Goal: Transaction & Acquisition: Purchase product/service

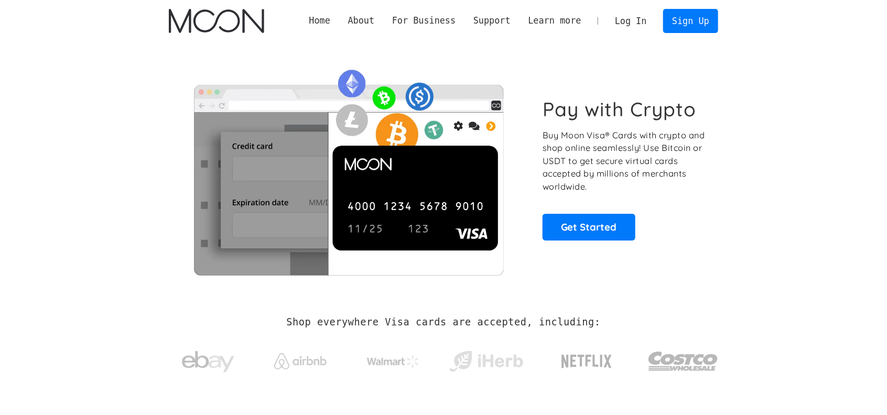
drag, startPoint x: 0, startPoint y: 0, endPoint x: 633, endPoint y: 20, distance: 633.8
click at [633, 20] on link "Log In" at bounding box center [630, 20] width 49 height 23
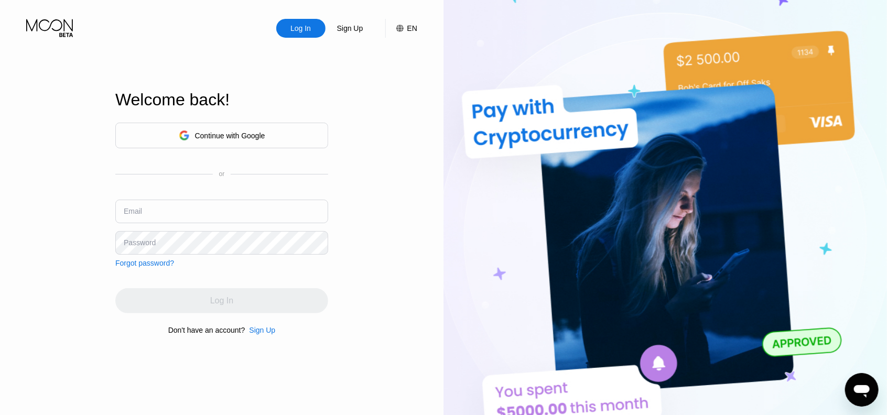
type input "paul.guerin64@gmail.com"
drag, startPoint x: 263, startPoint y: 296, endPoint x: 228, endPoint y: 272, distance: 42.9
click at [262, 297] on div "Log In" at bounding box center [221, 300] width 213 height 25
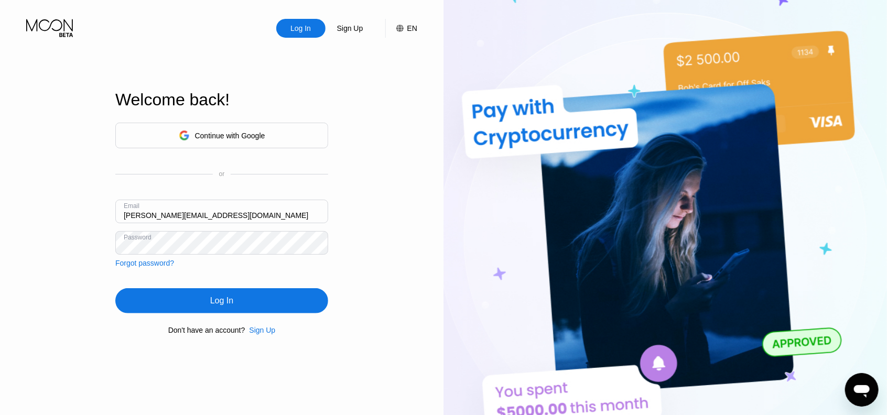
click at [247, 303] on div "Log In" at bounding box center [221, 300] width 213 height 25
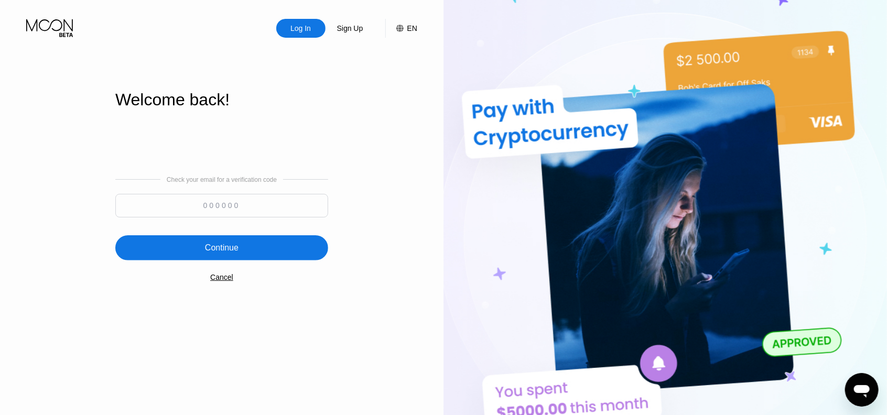
click at [239, 207] on input at bounding box center [221, 206] width 213 height 24
paste input "303776"
type input "303776"
click at [281, 249] on div "Continue" at bounding box center [221, 247] width 213 height 25
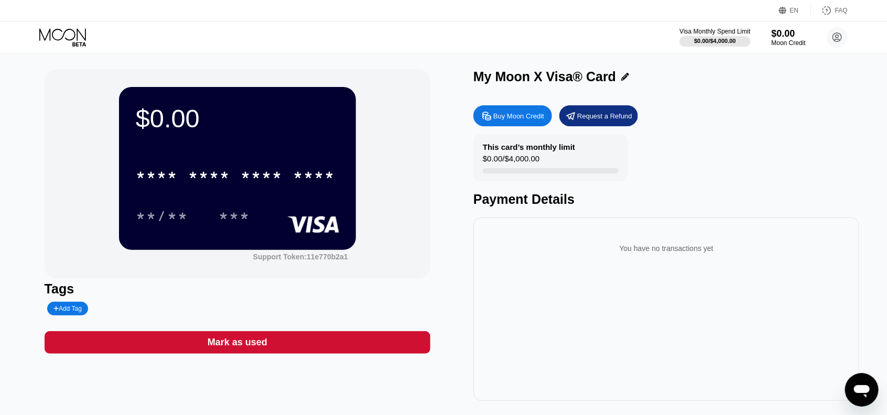
click at [224, 188] on div "* * * * * * * * * * * * ****" at bounding box center [236, 175] width 212 height 26
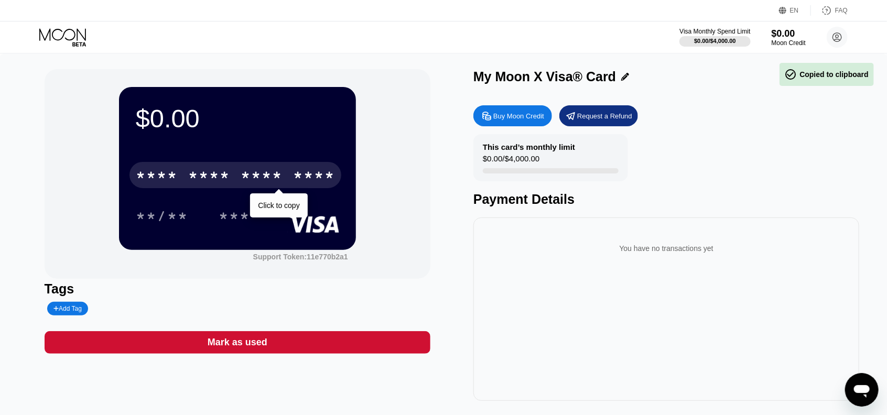
click at [260, 184] on div "****" at bounding box center [262, 176] width 42 height 17
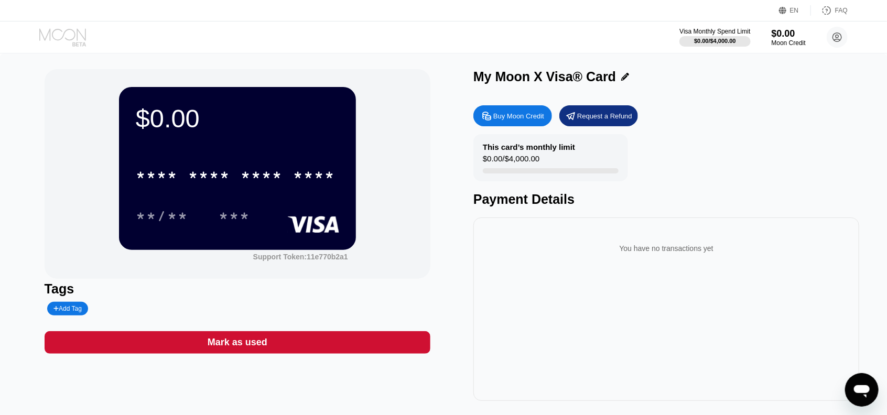
click at [72, 39] on icon at bounding box center [63, 37] width 49 height 18
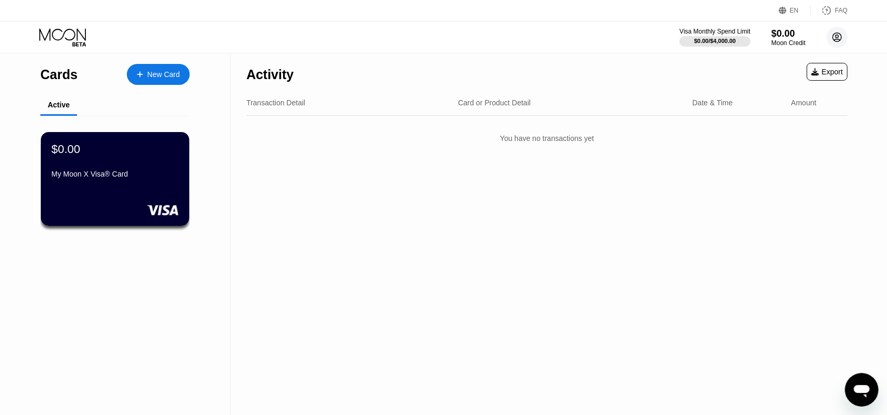
click at [836, 46] on circle at bounding box center [837, 37] width 21 height 21
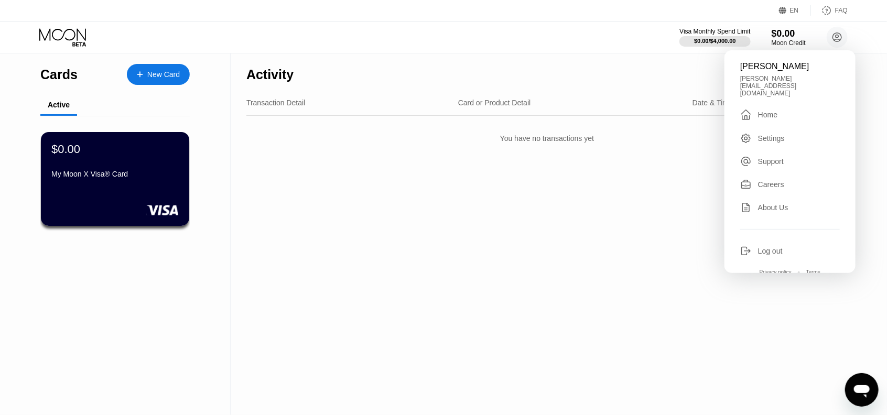
drag, startPoint x: 122, startPoint y: 65, endPoint x: 127, endPoint y: 61, distance: 7.1
click at [122, 63] on div "Cards New Card" at bounding box center [114, 71] width 149 height 37
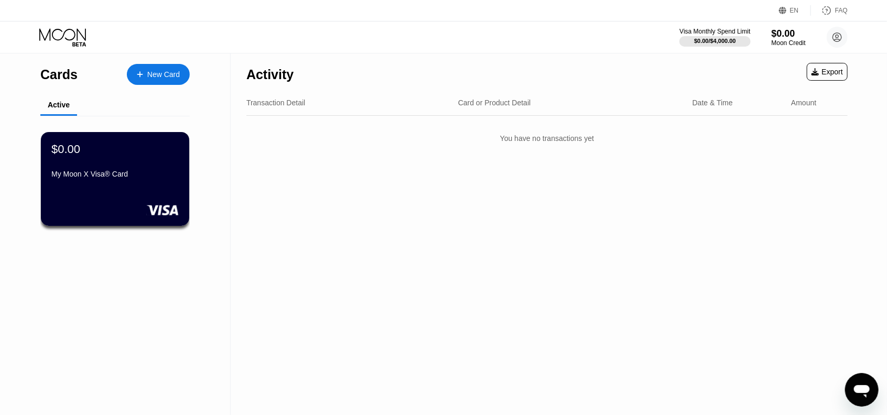
click at [149, 62] on div "Cards New Card" at bounding box center [114, 71] width 149 height 37
click at [162, 68] on div "New Card" at bounding box center [158, 74] width 63 height 21
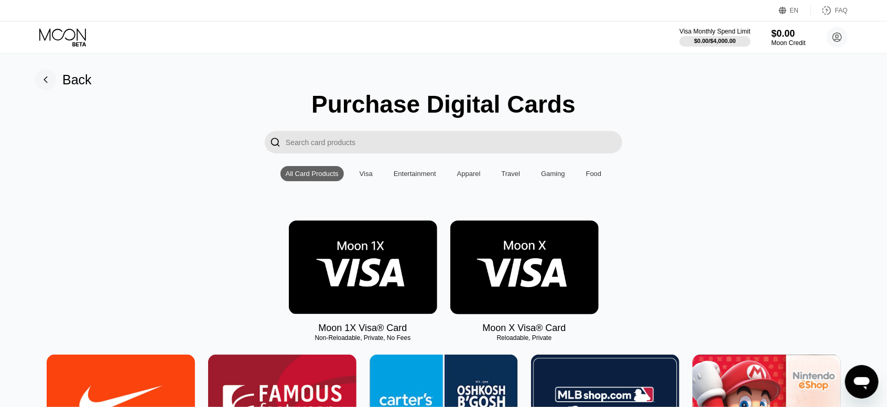
click at [379, 267] on img at bounding box center [363, 268] width 148 height 94
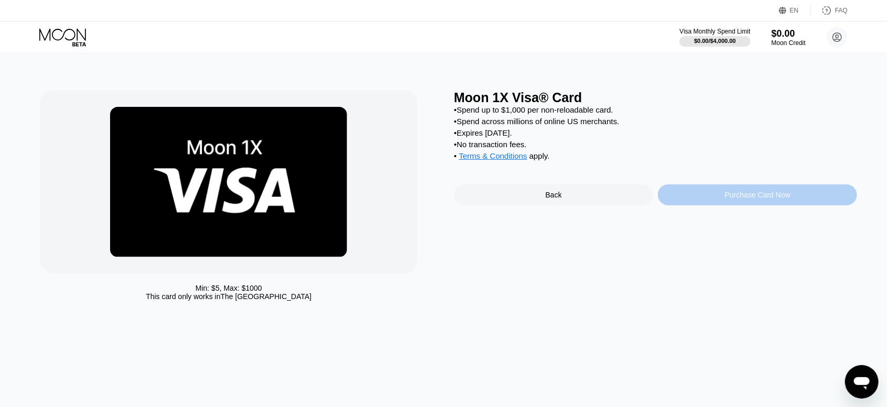
click at [776, 199] on div "Purchase Card Now" at bounding box center [758, 195] width 66 height 8
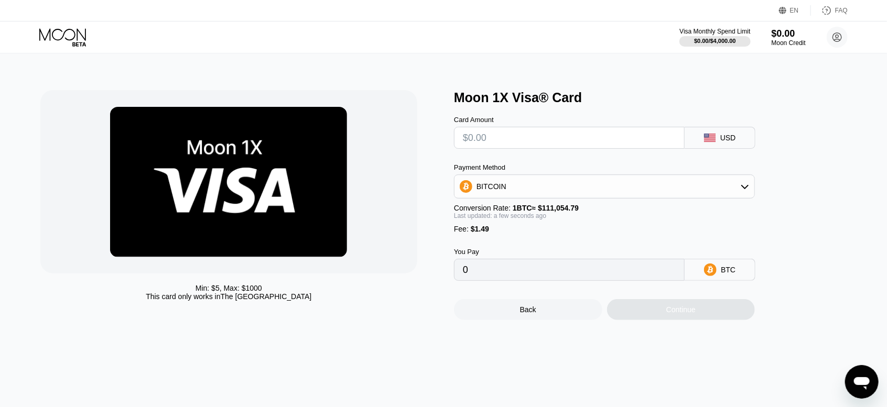
click at [597, 140] on input "text" at bounding box center [569, 137] width 213 height 21
drag, startPoint x: 767, startPoint y: 155, endPoint x: 727, endPoint y: 143, distance: 41.5
click at [767, 155] on div "Card Amount USD Payment Method BITCOIN Conversion Rate: 1 BTC ≈ $111,054.79 Las…" at bounding box center [622, 193] width 336 height 176
click at [727, 142] on div "USD" at bounding box center [728, 138] width 16 height 8
click at [560, 135] on input "text" at bounding box center [569, 137] width 213 height 21
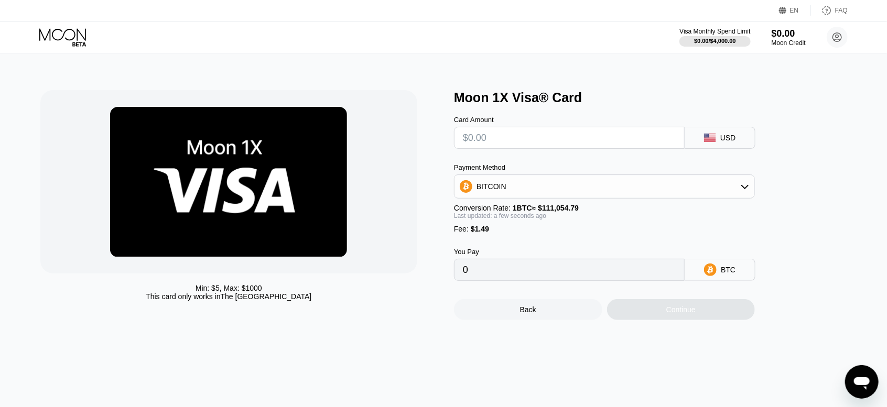
click at [561, 136] on input "text" at bounding box center [569, 137] width 213 height 21
type input "$1"
type input "0.00002243"
type input "$1"
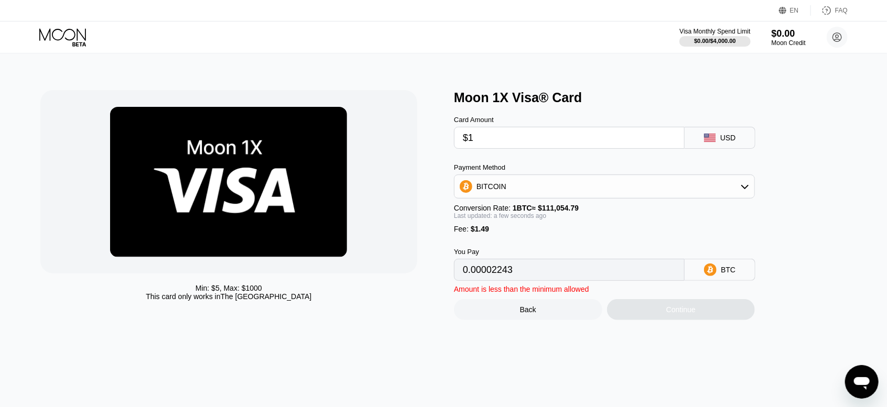
click at [599, 197] on div "BITCOIN" at bounding box center [605, 186] width 300 height 21
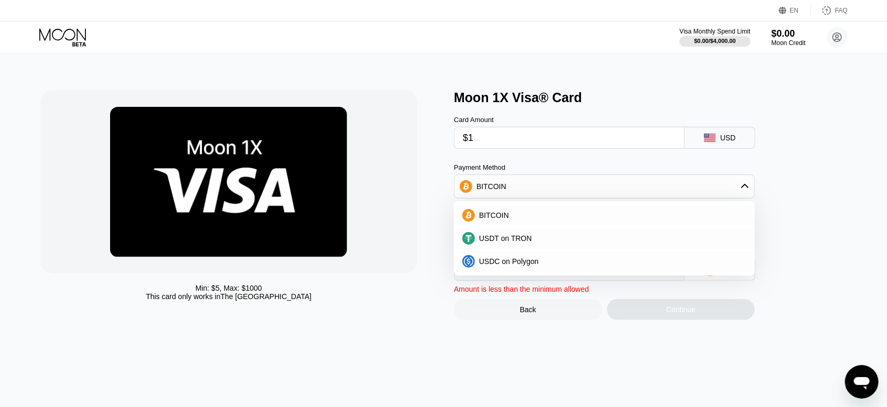
click at [832, 288] on div "Moon 1X Visa® Card Card Amount $1 USD Payment Method BITCOIN BITCOIN USDT on TR…" at bounding box center [655, 205] width 403 height 230
click at [767, 171] on div "Card Amount $1 USD Payment Method BITCOIN BITCOIN USDT on TRON USDC on Polygon …" at bounding box center [622, 193] width 336 height 176
click at [740, 157] on div "Card Amount $1 USD Payment Method BITCOIN BITCOIN USDT on TRON USDC on Polygon …" at bounding box center [622, 193] width 336 height 176
drag, startPoint x: 266, startPoint y: 251, endPoint x: 192, endPoint y: 170, distance: 109.5
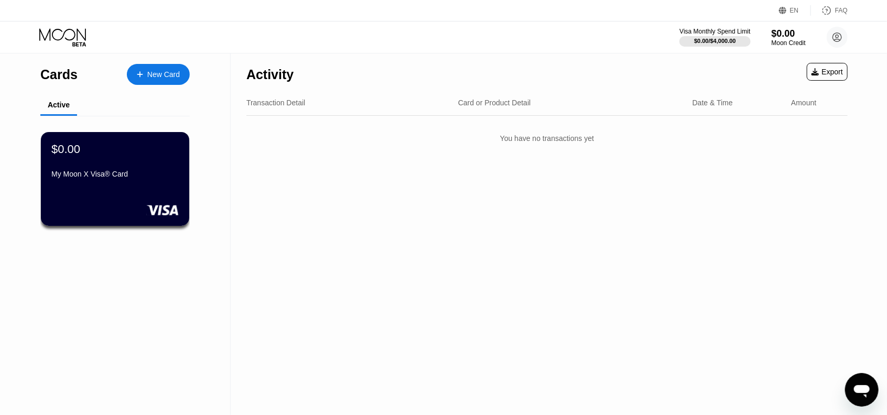
drag, startPoint x: 182, startPoint y: 145, endPoint x: 155, endPoint y: 106, distance: 47.4
